Goal: Task Accomplishment & Management: Manage account settings

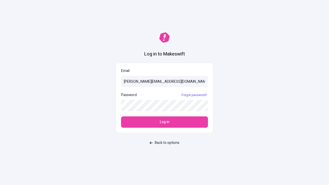
type input "[PERSON_NAME][EMAIL_ADDRESS][DOMAIN_NAME]"
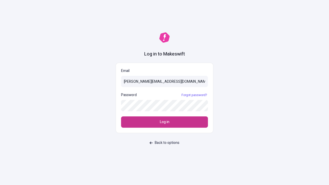
click at [165, 122] on span "Log in" at bounding box center [165, 122] width 10 height 6
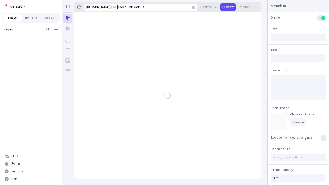
type input "/deep-link-vicinus"
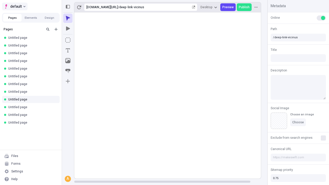
click at [14, 6] on span "default" at bounding box center [16, 6] width 12 height 6
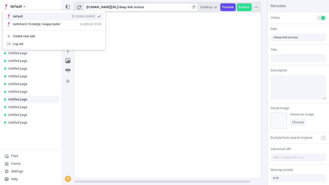
click at [54, 36] on div "Create new site" at bounding box center [57, 36] width 89 height 4
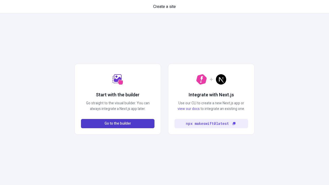
click at [118, 124] on span "Go to the builder" at bounding box center [118, 124] width 27 height 6
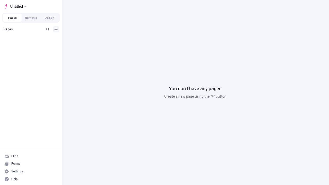
click at [56, 29] on icon "Add new" at bounding box center [56, 29] width 3 height 3
click at [83, 40] on span "Blank page" at bounding box center [87, 40] width 32 height 4
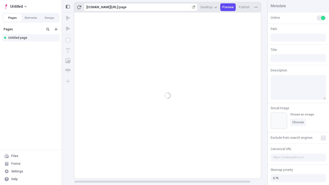
type input "/page"
click at [245, 7] on span "Publish" at bounding box center [244, 7] width 11 height 4
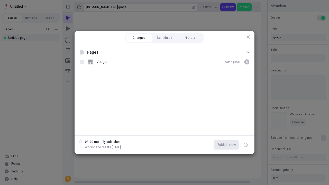
click at [139, 38] on button "Changes" at bounding box center [139, 38] width 25 height 8
click at [82, 52] on div at bounding box center [82, 52] width 4 height 4
checkbox input "true"
click at [246, 145] on icon "button" at bounding box center [246, 145] width 1 height 2
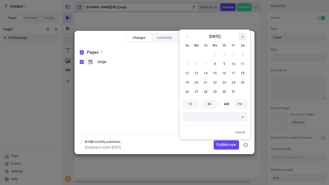
click at [243, 37] on icon "Go to next month" at bounding box center [242, 36] width 3 height 3
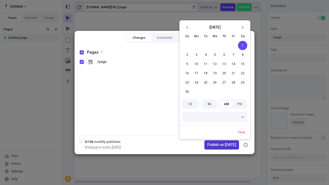
click at [219, 145] on span "Publish on 11/1/2025" at bounding box center [222, 145] width 29 height 6
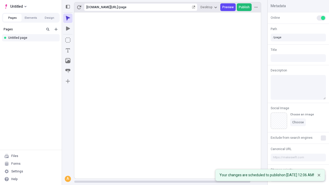
click at [245, 7] on span "Publish" at bounding box center [244, 7] width 11 height 4
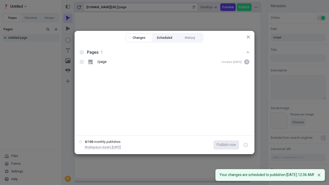
click at [165, 38] on button "Scheduled" at bounding box center [164, 38] width 25 height 8
